Goal: Information Seeking & Learning: Learn about a topic

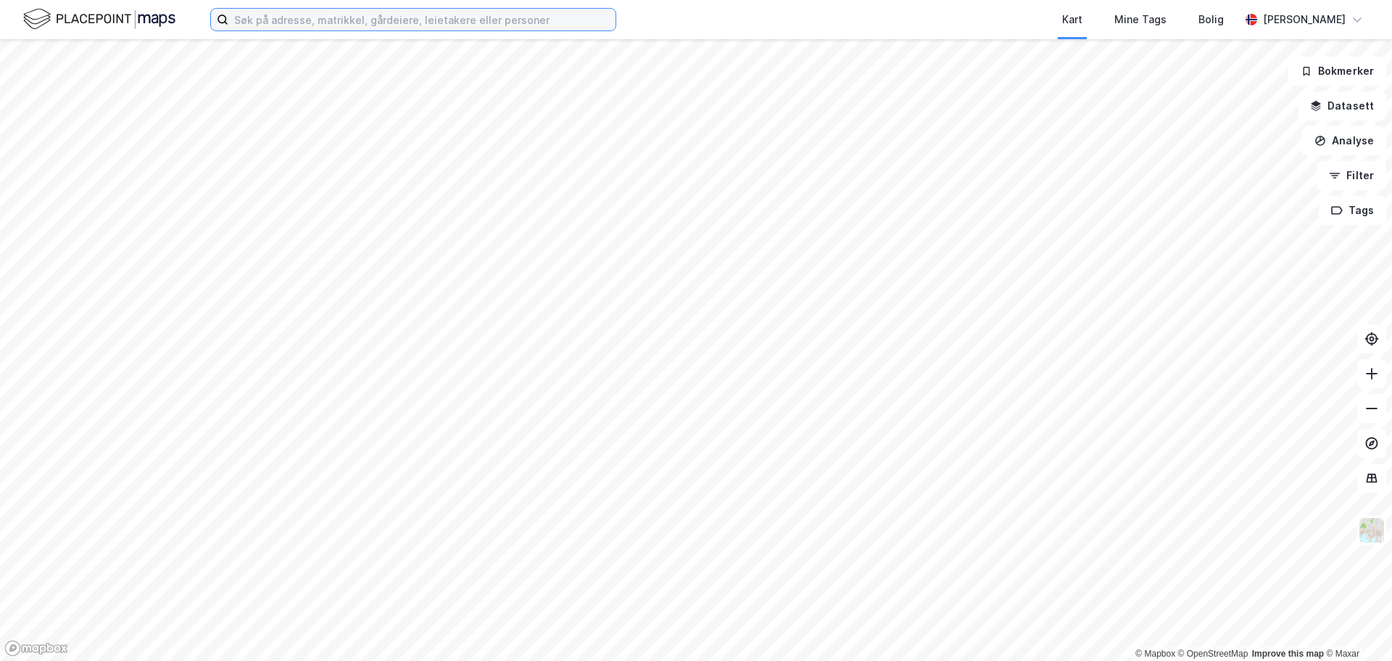
click at [422, 22] on input at bounding box center [421, 20] width 387 height 22
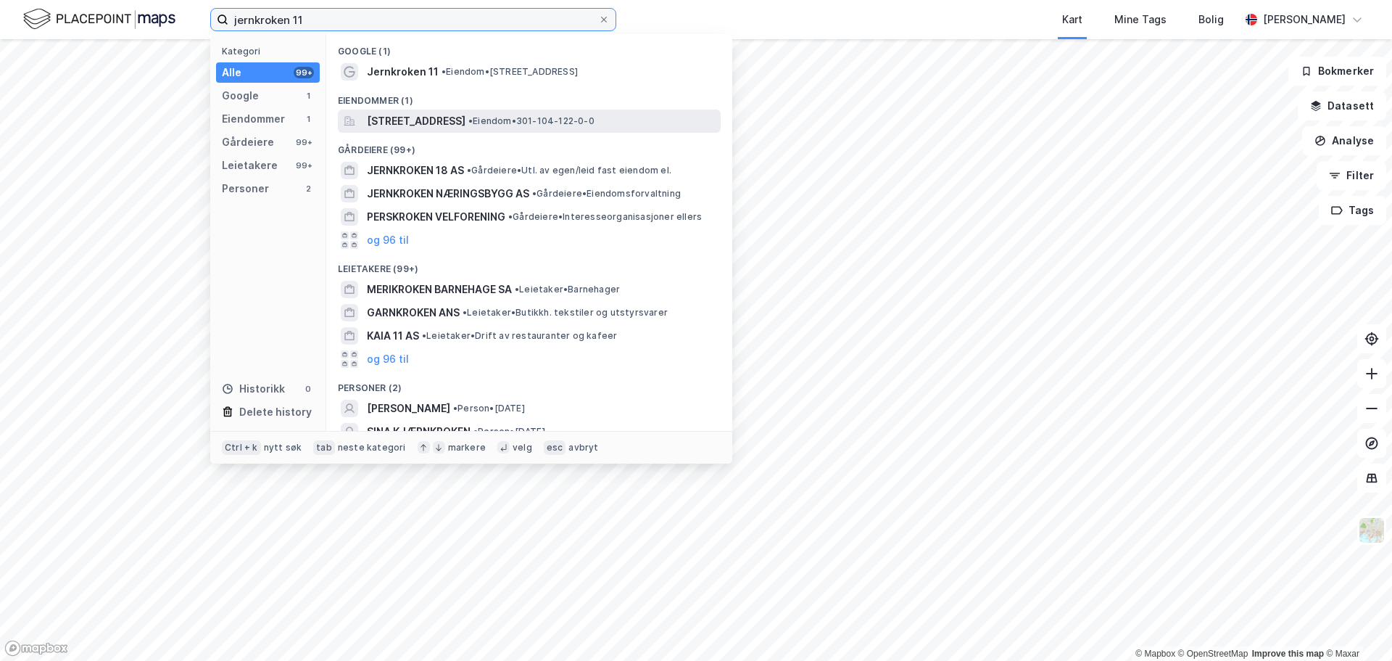
type input "jernkroken 11"
click at [466, 120] on span "[STREET_ADDRESS]" at bounding box center [416, 120] width 99 height 17
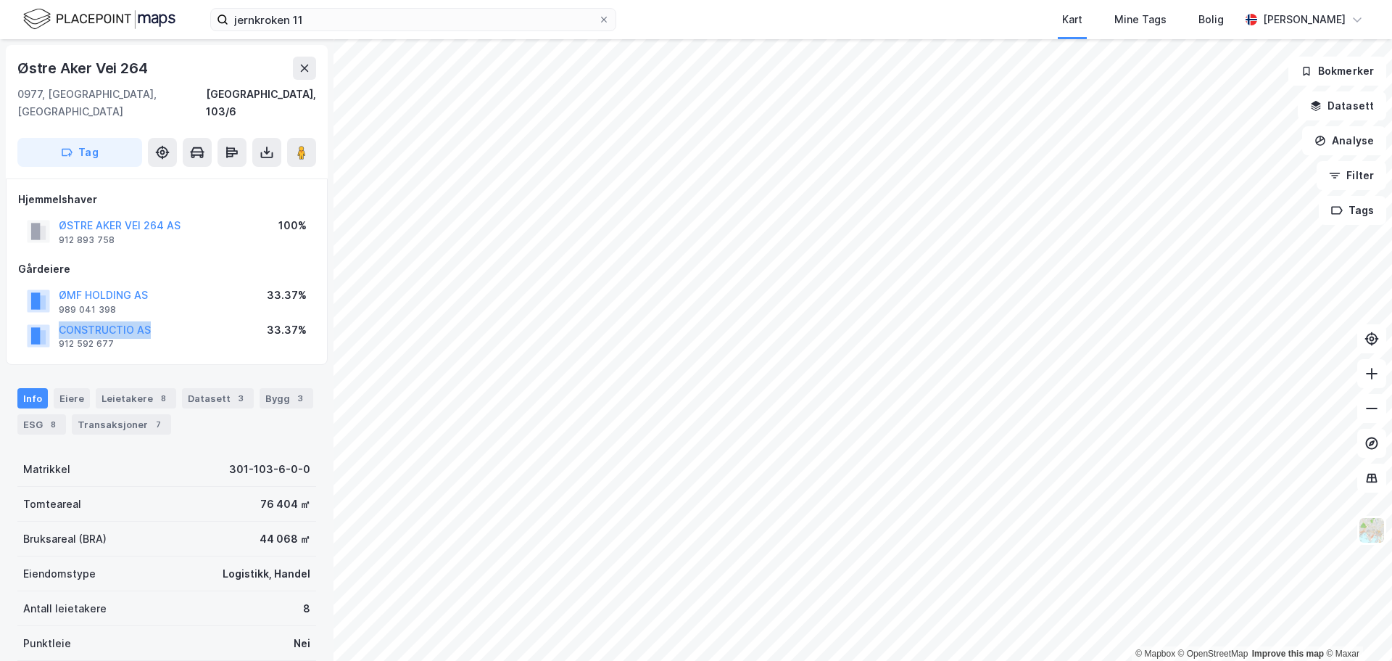
drag, startPoint x: 163, startPoint y: 305, endPoint x: 25, endPoint y: 313, distance: 138.0
click at [25, 318] on div "CONSTRUCTIO AS 912 592 677 33.37%" at bounding box center [166, 335] width 297 height 35
copy button "CONSTRUCTIO AS"
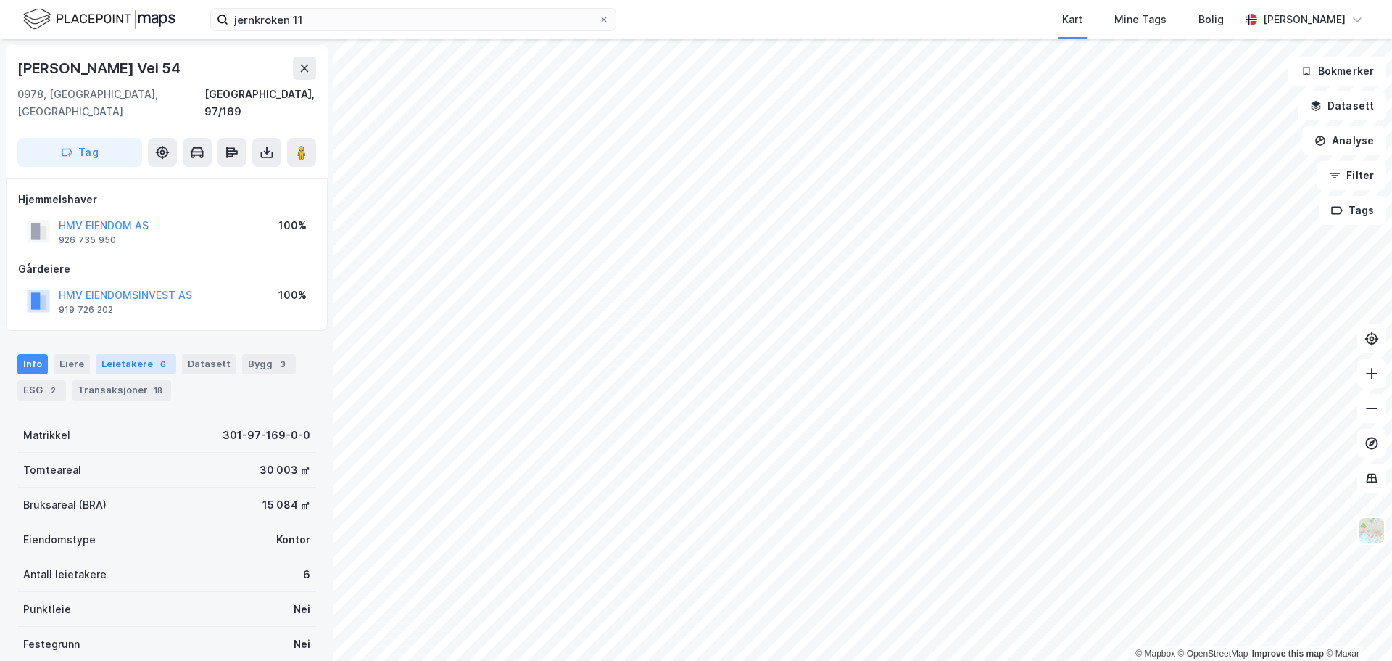
click at [140, 354] on div "Leietakere 6" at bounding box center [136, 364] width 80 height 20
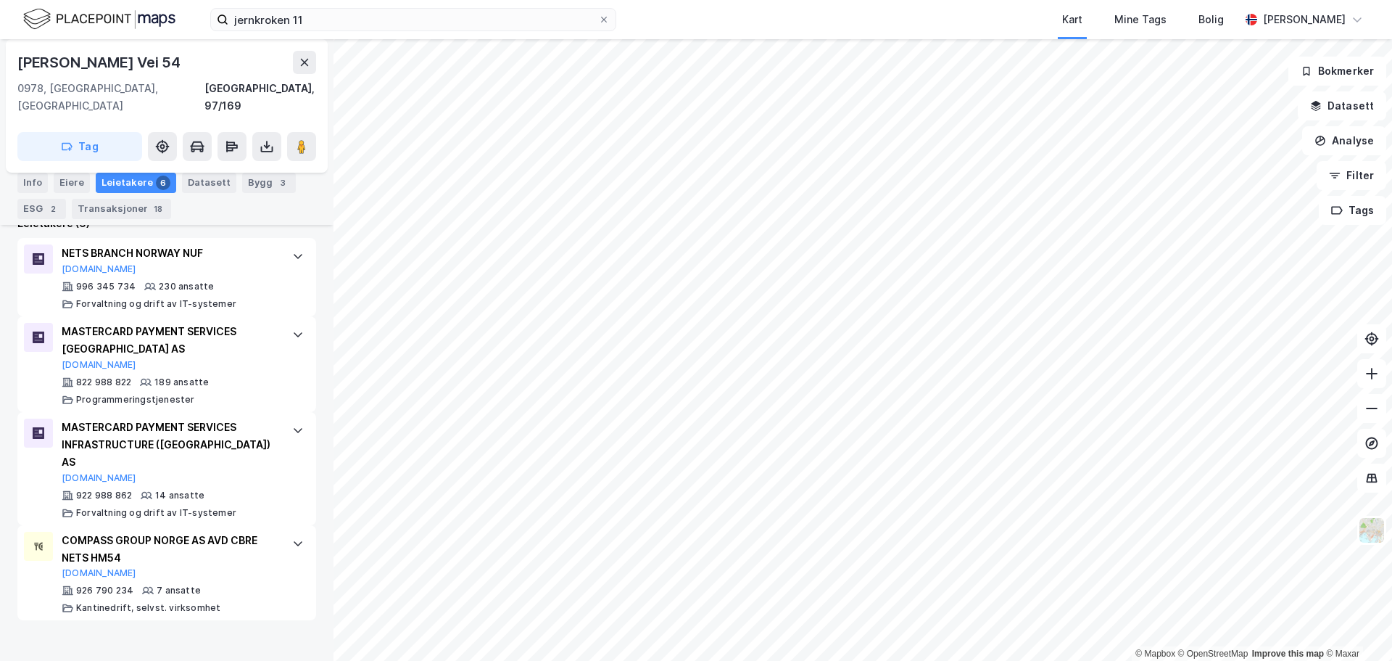
scroll to position [454, 0]
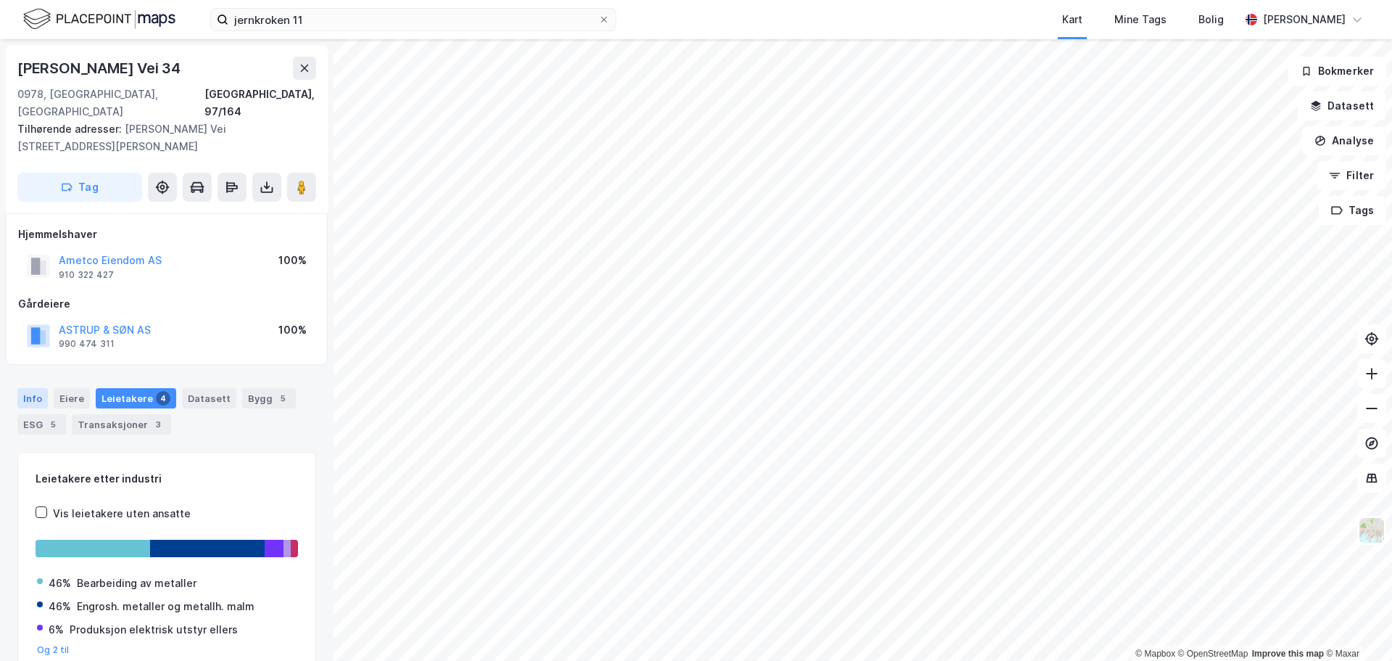
click at [40, 388] on div "Info" at bounding box center [32, 398] width 30 height 20
